Goal: Navigation & Orientation: Find specific page/section

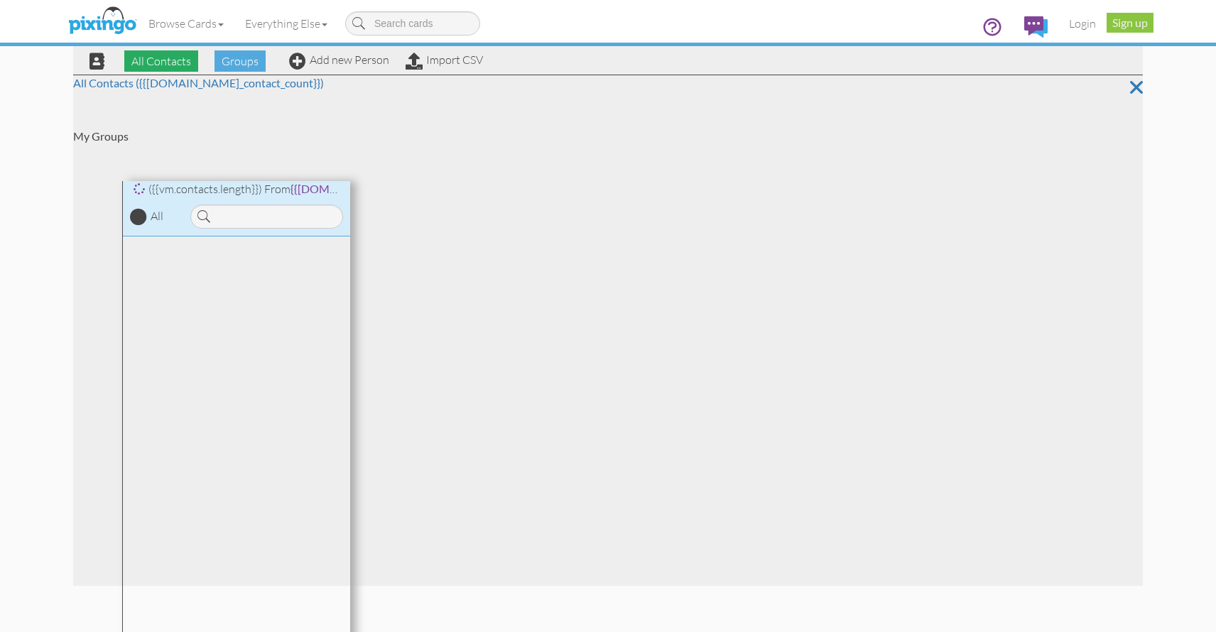
click at [169, 61] on span "All Contacts" at bounding box center [161, 60] width 74 height 21
click at [1079, 26] on link "Login" at bounding box center [1082, 24] width 48 height 36
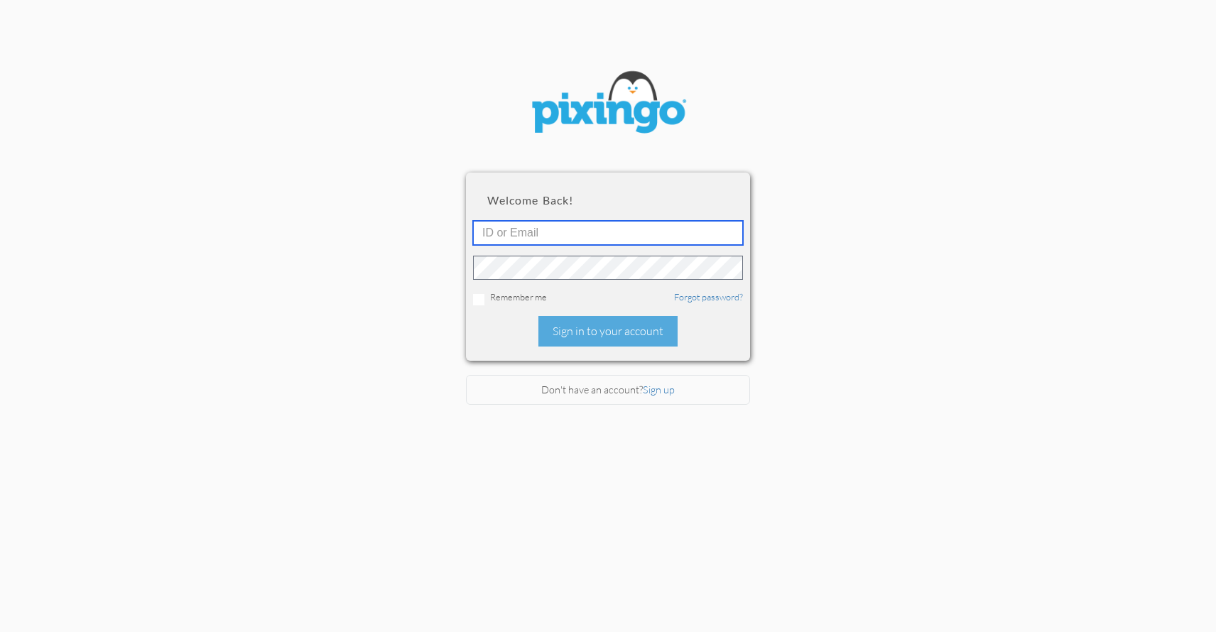
type input "4911"
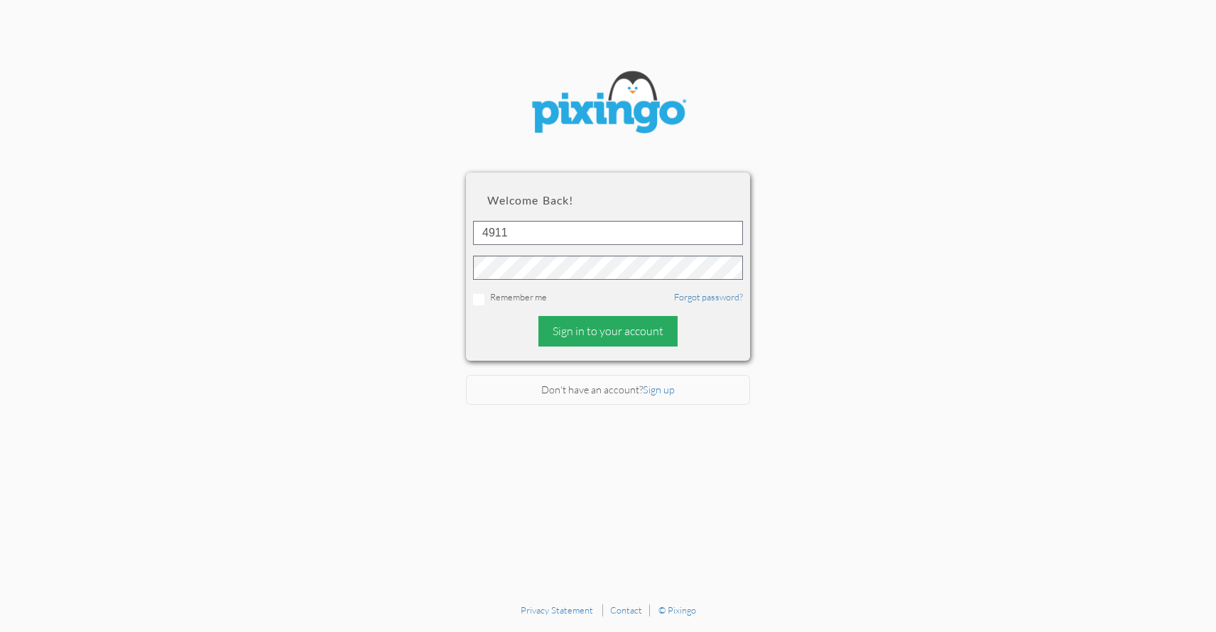
click at [614, 334] on div "Sign in to your account" at bounding box center [607, 331] width 139 height 31
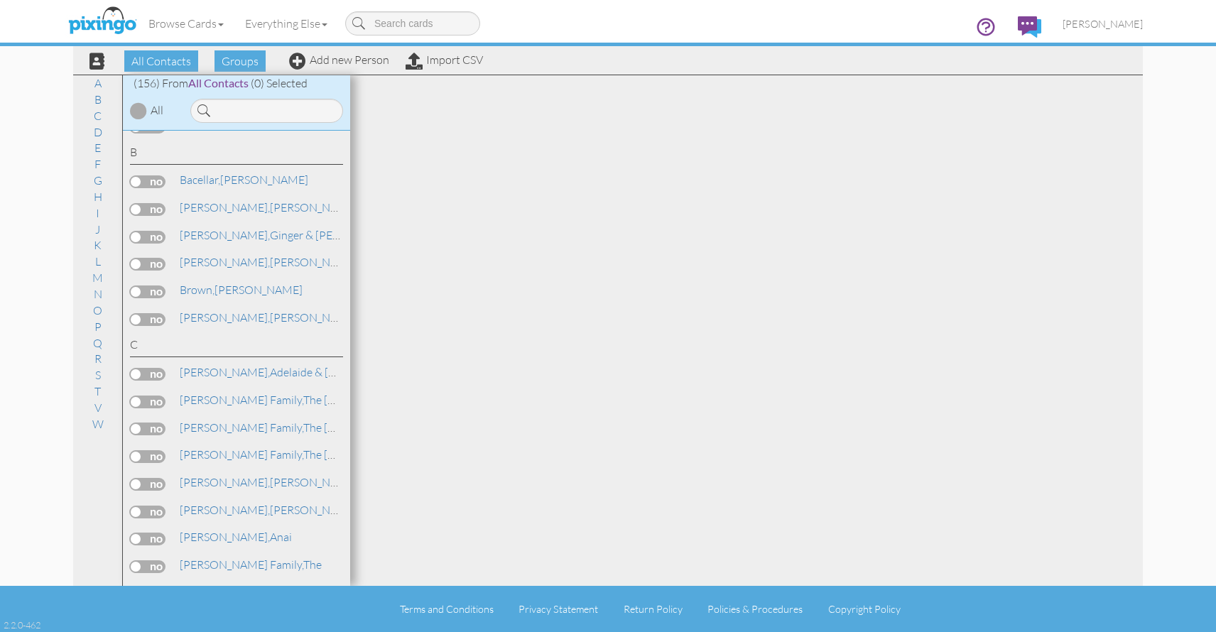
scroll to position [132, 0]
click at [210, 180] on span "Bacellar," at bounding box center [200, 178] width 40 height 14
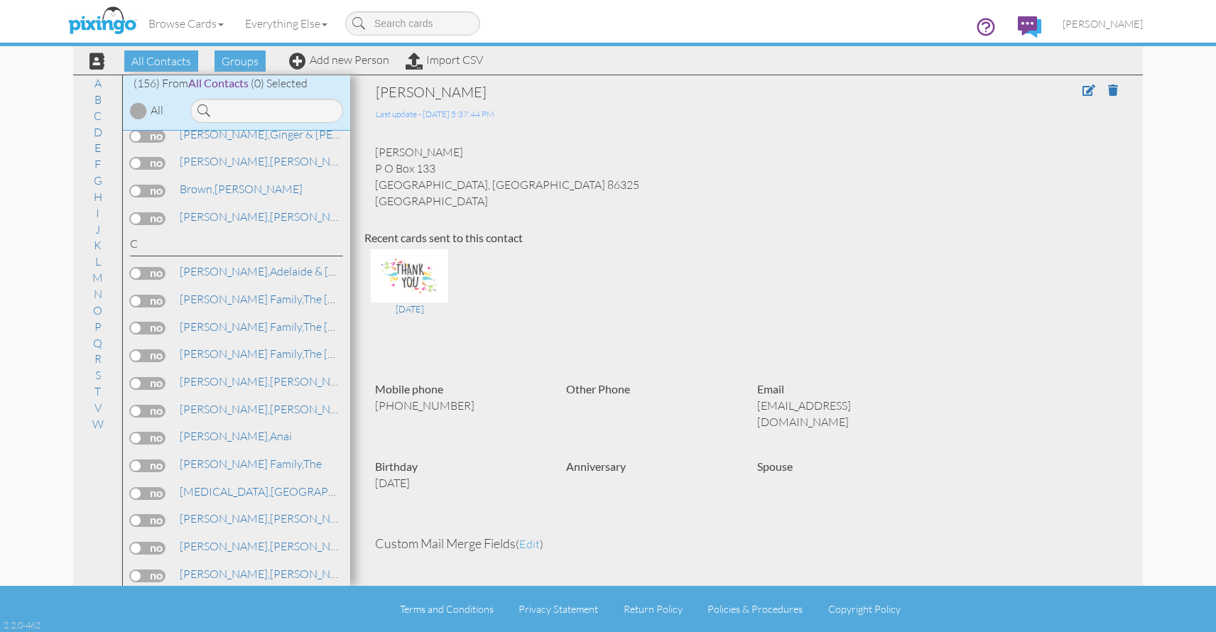
scroll to position [238, 0]
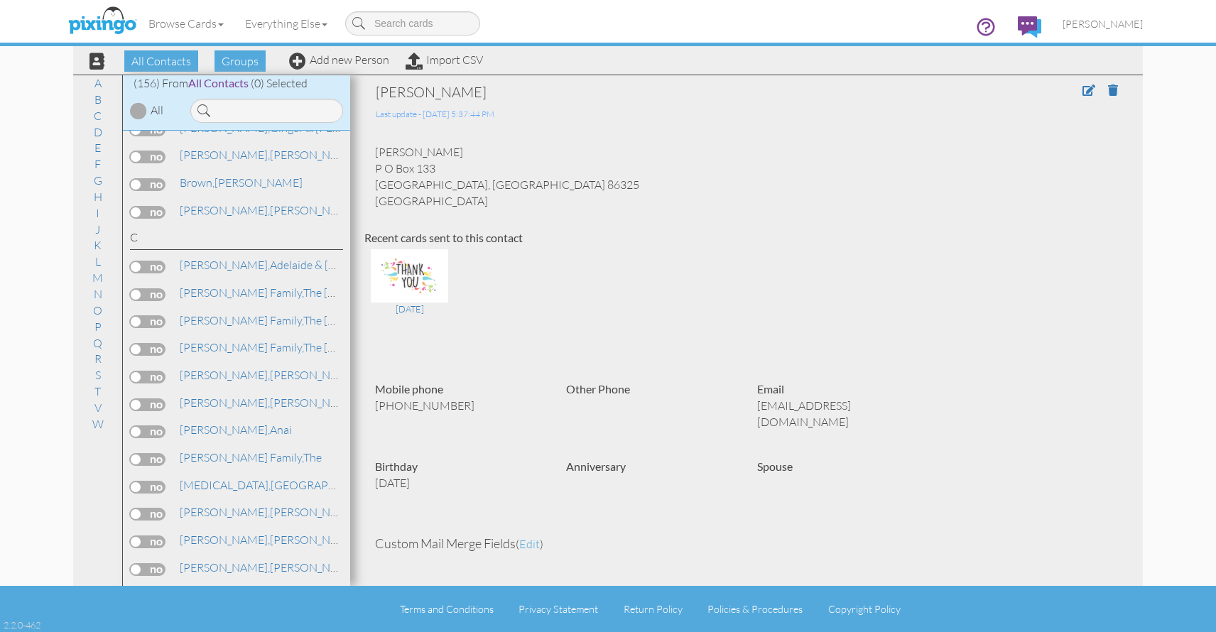
click at [207, 207] on span "[PERSON_NAME]," at bounding box center [225, 210] width 90 height 14
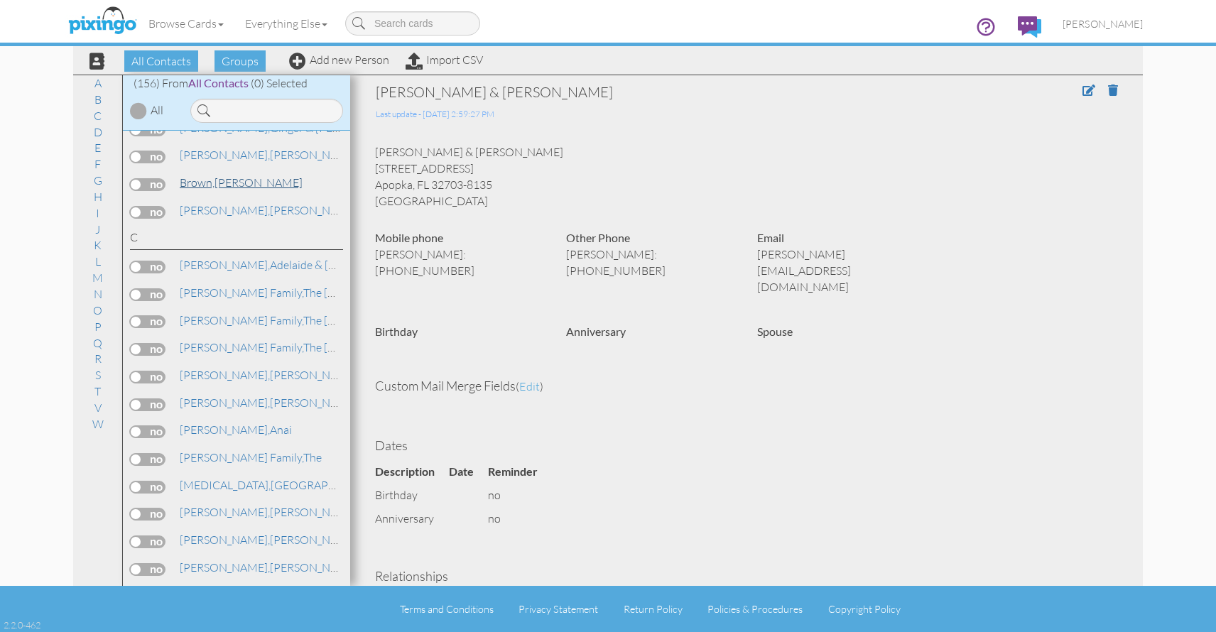
scroll to position [237, 0]
click at [204, 181] on span "Brown," at bounding box center [197, 183] width 35 height 14
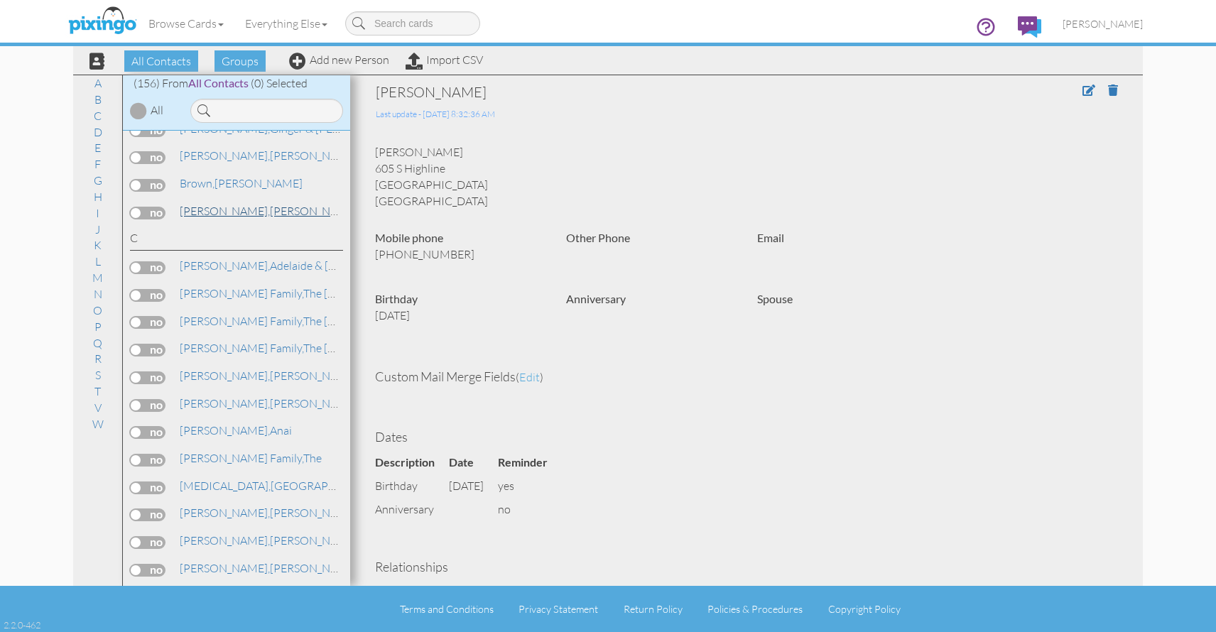
click at [221, 205] on span "[PERSON_NAME]," at bounding box center [225, 211] width 90 height 14
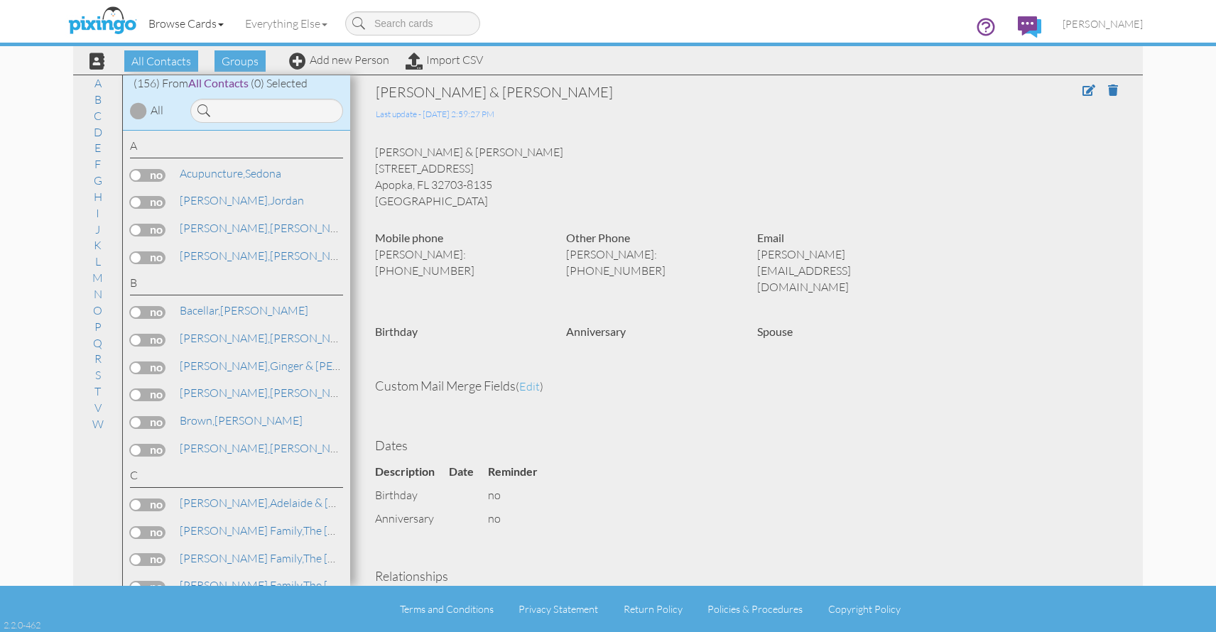
click at [209, 23] on link "Browse Cards" at bounding box center [186, 24] width 97 height 36
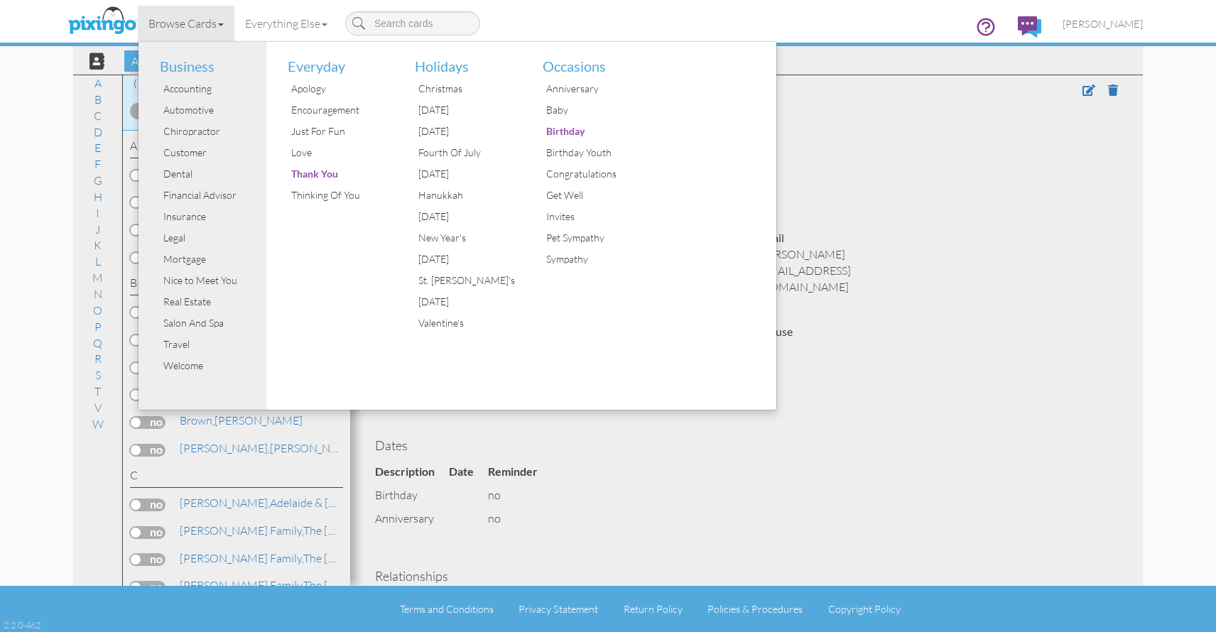
click at [1074, 148] on div "[PERSON_NAME] & [PERSON_NAME] [STREET_ADDRESS] Apopka, FL 32703-8135 [GEOGRAPHI…" at bounding box center [746, 176] width 764 height 65
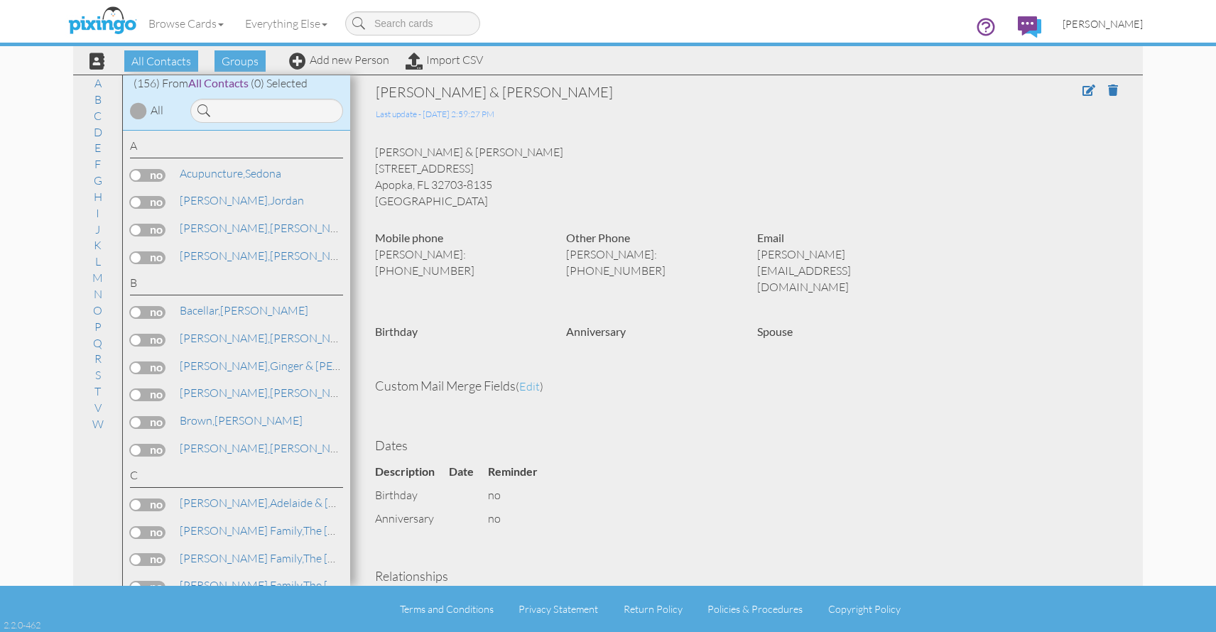
click at [1115, 25] on span "[PERSON_NAME]" at bounding box center [1102, 24] width 80 height 12
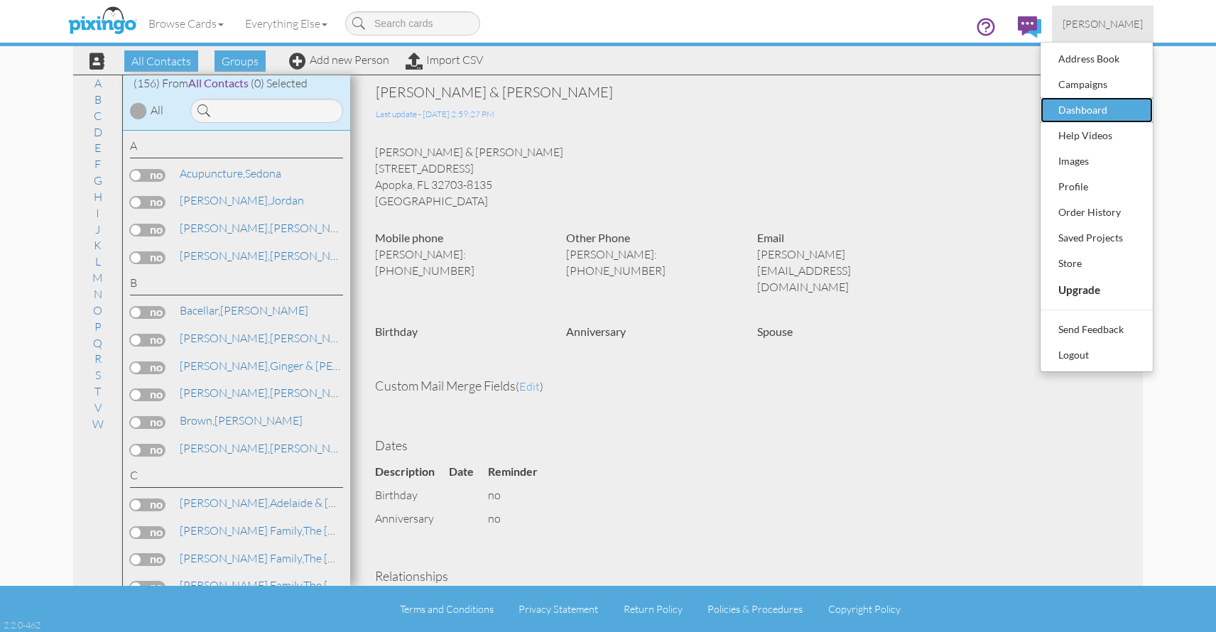
click at [1082, 107] on div "Dashboard" at bounding box center [1097, 109] width 84 height 21
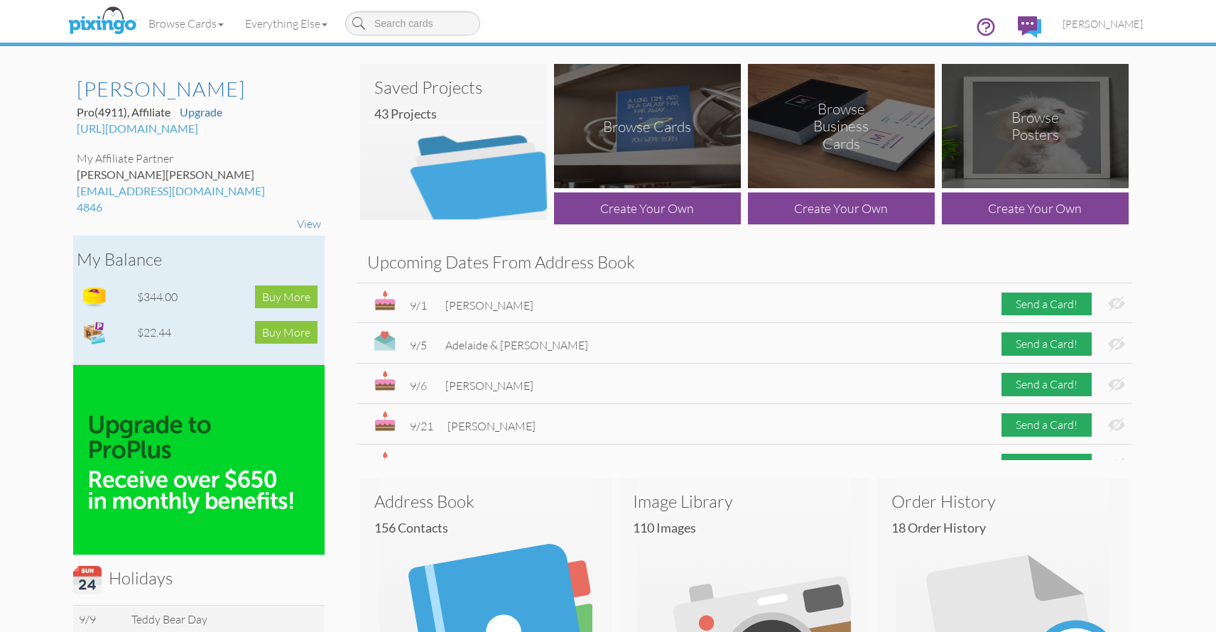
click at [97, 296] on img at bounding box center [94, 297] width 28 height 28
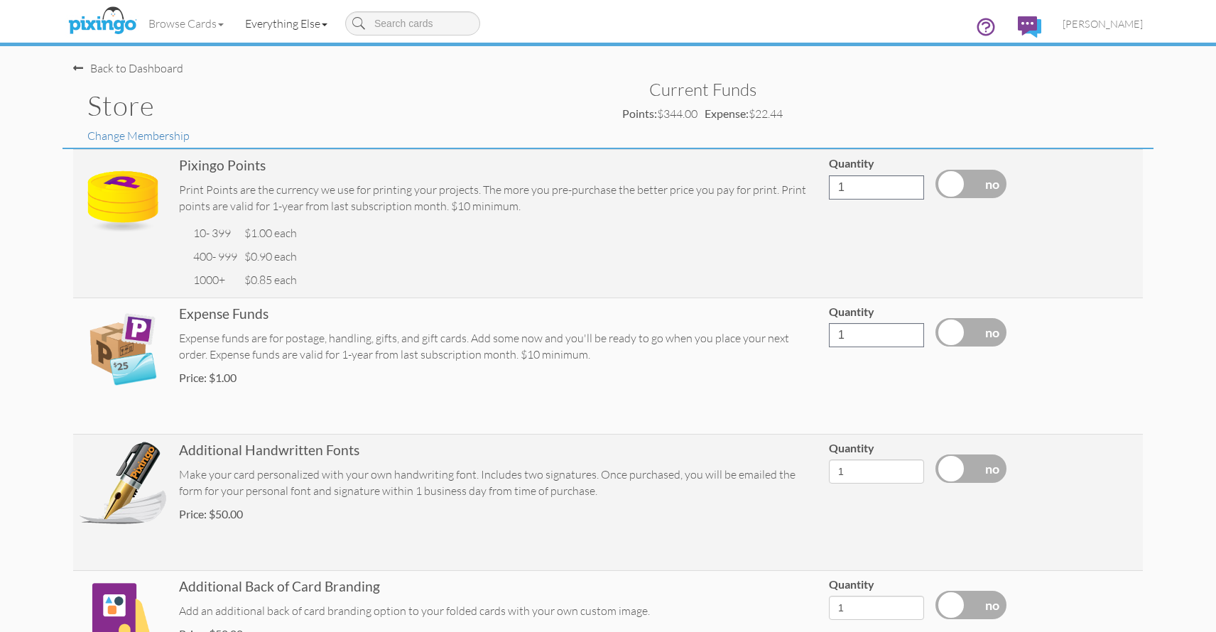
click at [282, 21] on link "Everything Else" at bounding box center [286, 24] width 104 height 36
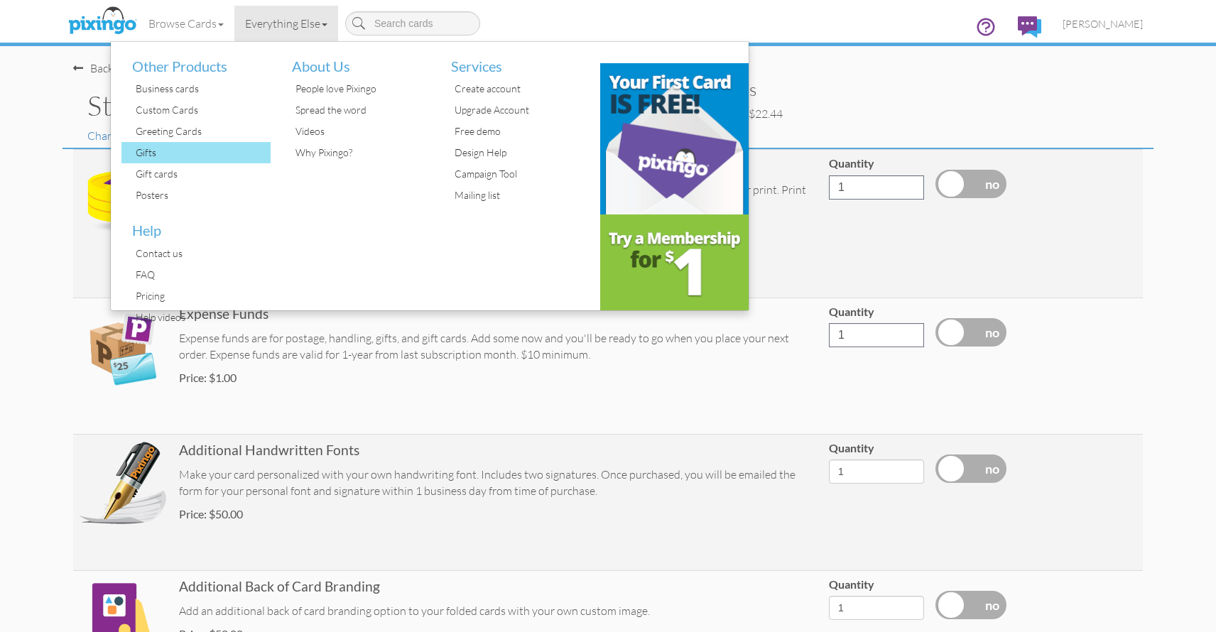
click at [151, 152] on div "Gifts" at bounding box center [201, 152] width 138 height 21
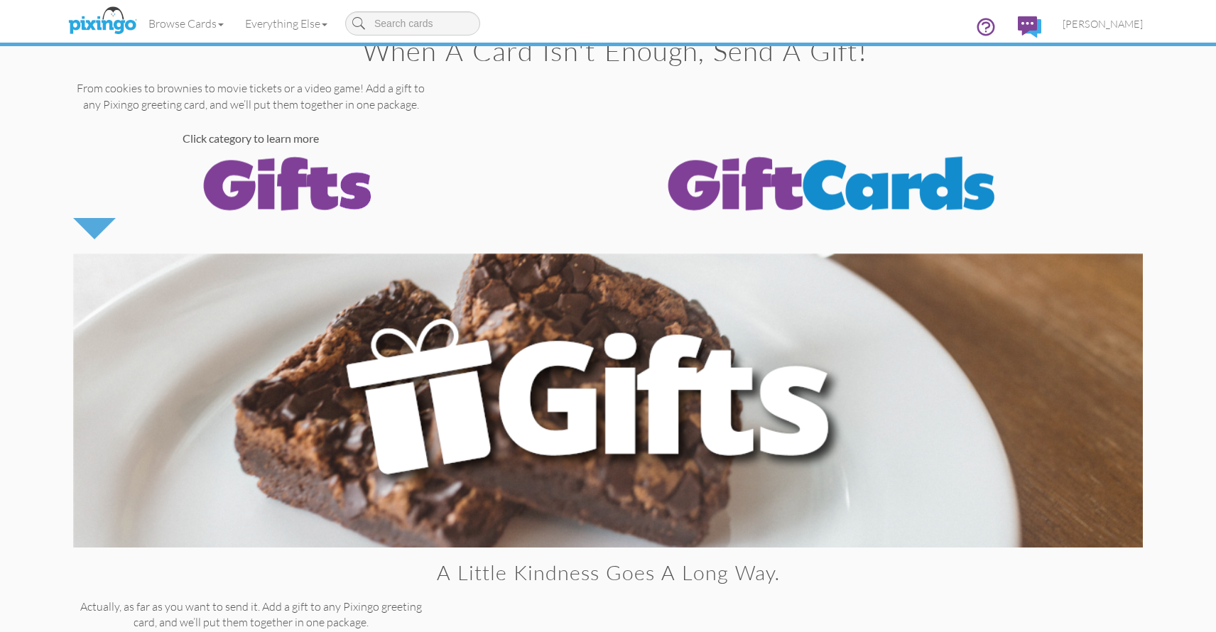
scroll to position [4, 0]
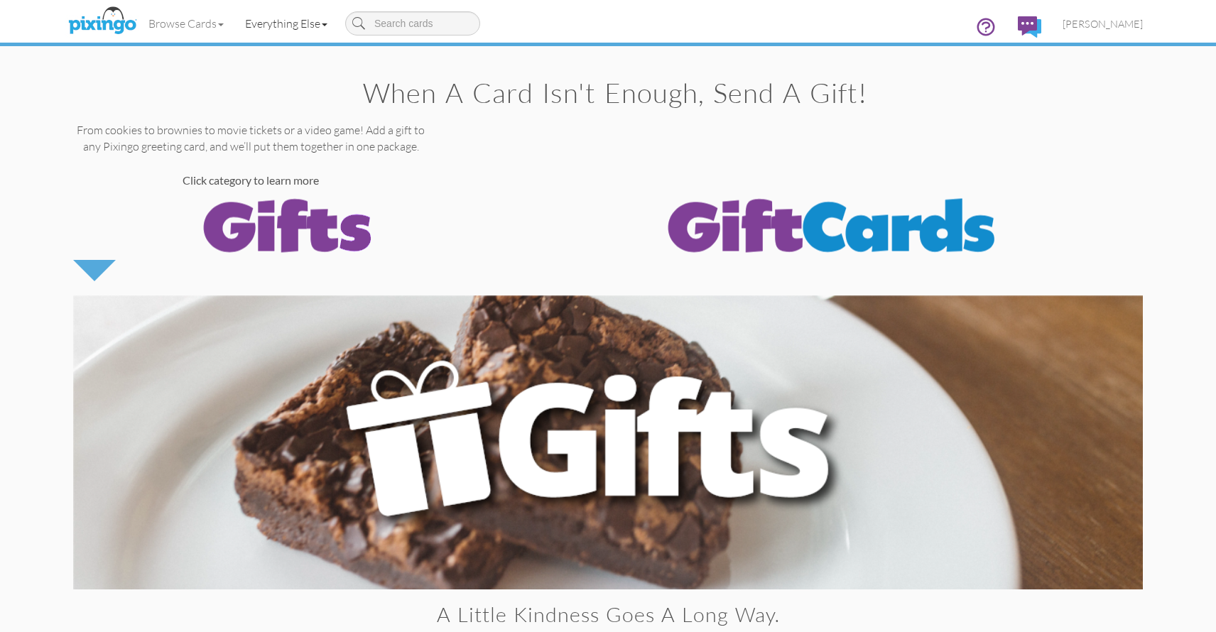
click at [285, 24] on link "Everything Else" at bounding box center [286, 24] width 104 height 36
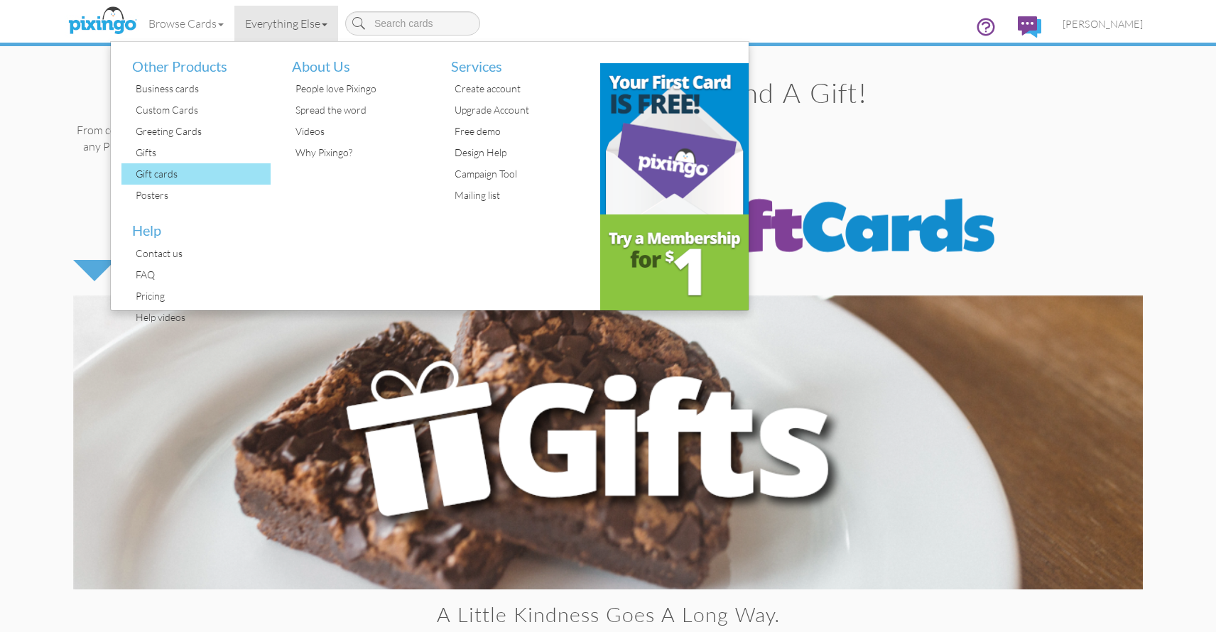
click at [157, 174] on div "Gift cards" at bounding box center [201, 173] width 138 height 21
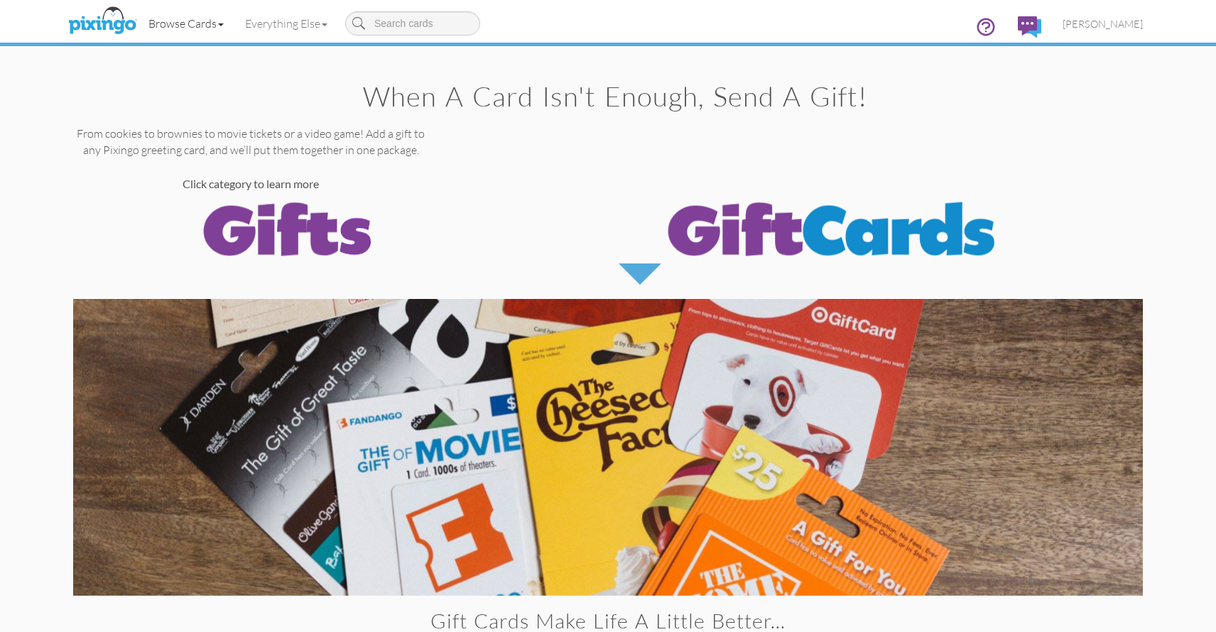
click at [204, 23] on link "Browse Cards" at bounding box center [186, 24] width 97 height 36
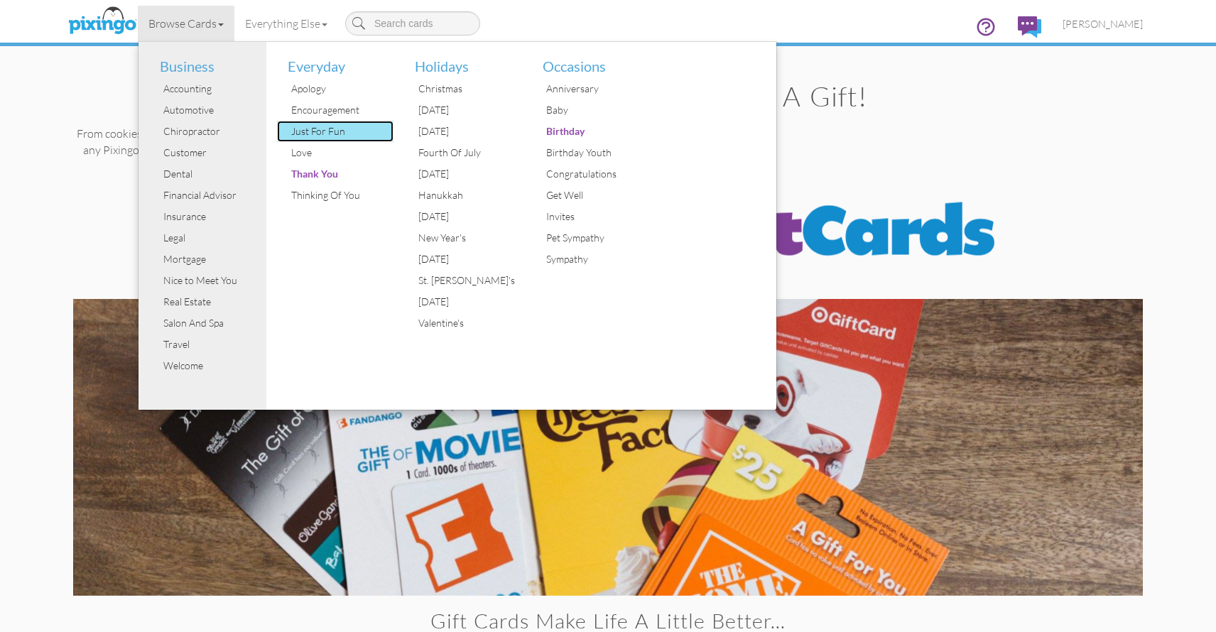
click at [310, 131] on div "Just For Fun" at bounding box center [341, 131] width 107 height 21
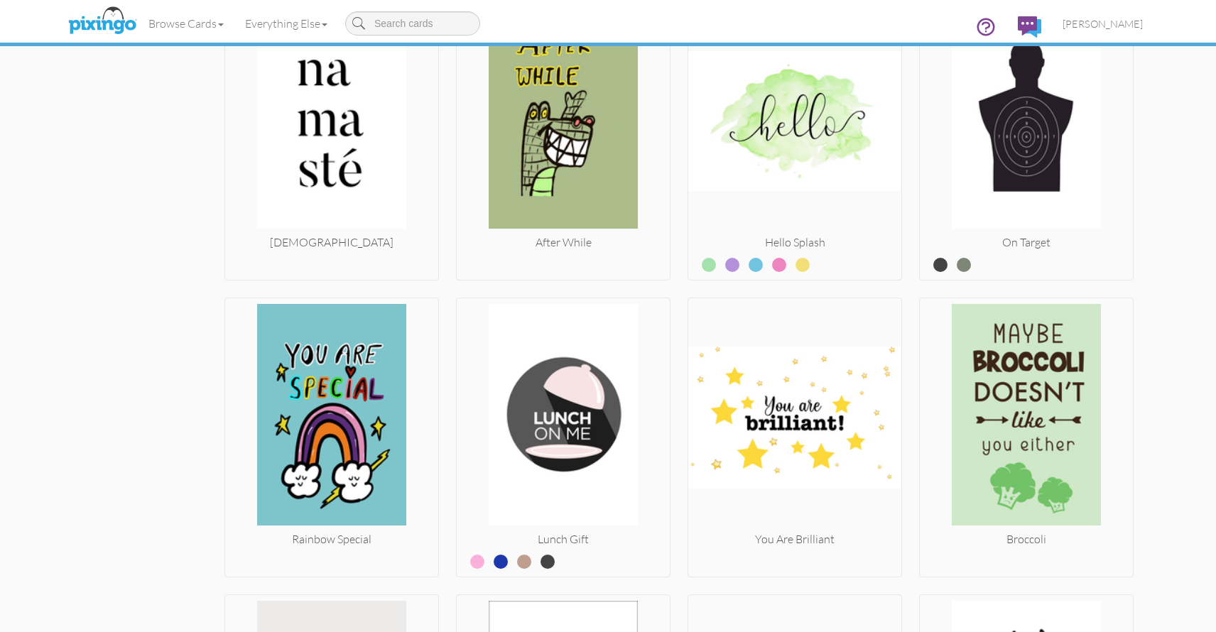
scroll to position [5650, 0]
